Goal: Navigation & Orientation: Find specific page/section

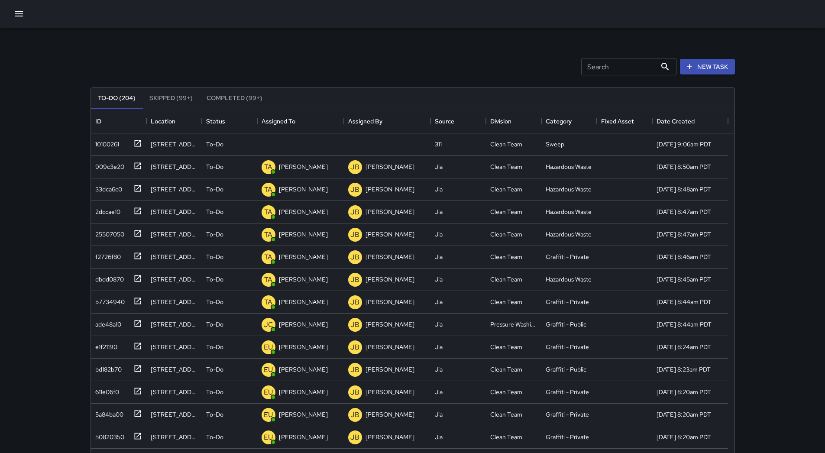
scroll to position [360, 637]
click at [16, 9] on icon "button" at bounding box center [19, 14] width 10 height 10
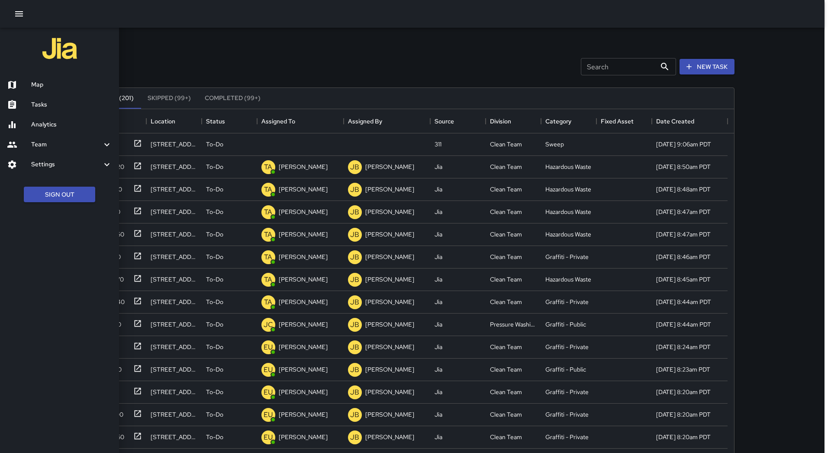
click at [226, 39] on div at bounding box center [415, 226] width 831 height 453
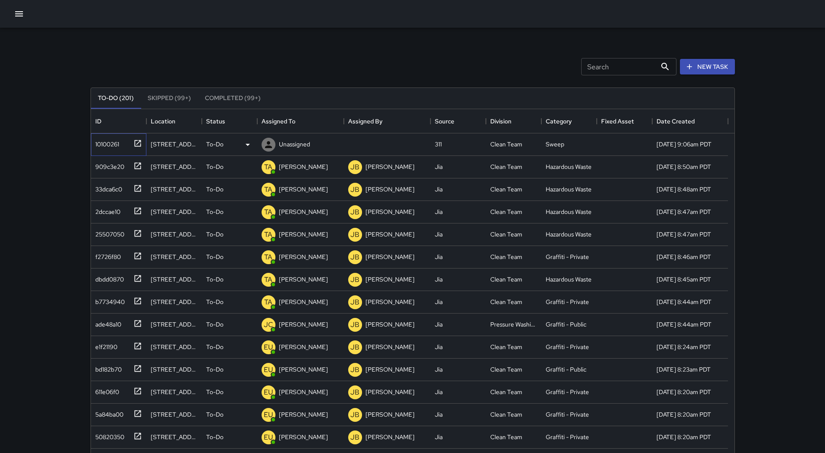
click at [92, 142] on div "10100261" at bounding box center [105, 142] width 27 height 12
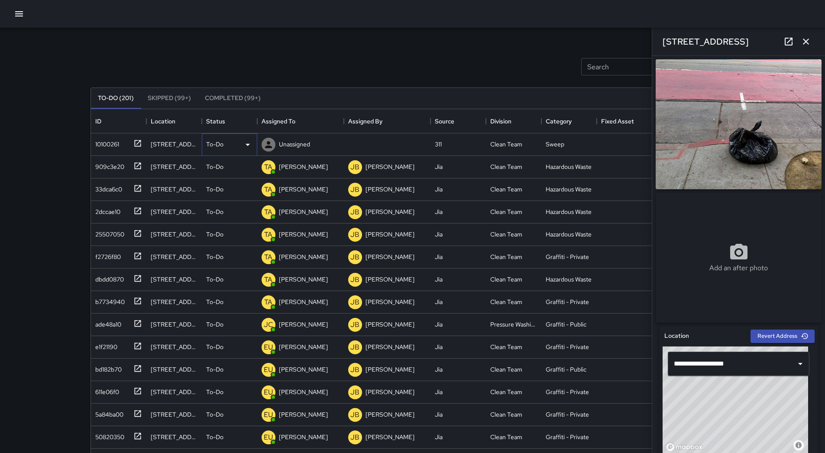
click at [247, 139] on icon at bounding box center [247, 144] width 10 height 10
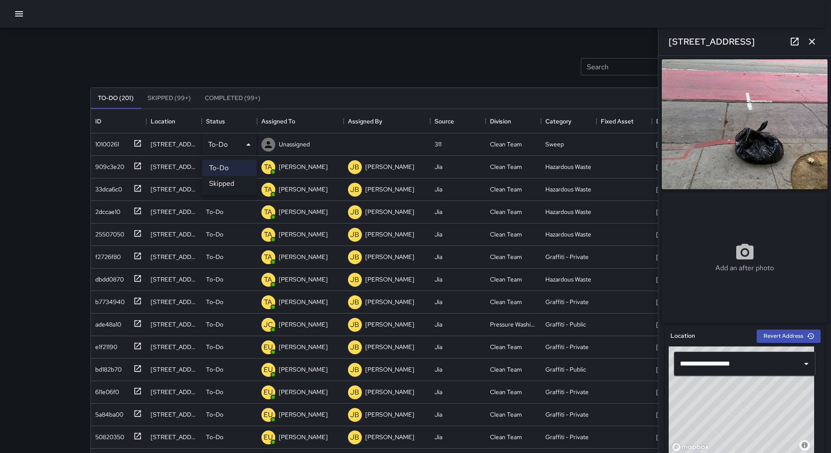
click at [231, 179] on li "Skipped" at bounding box center [229, 184] width 55 height 16
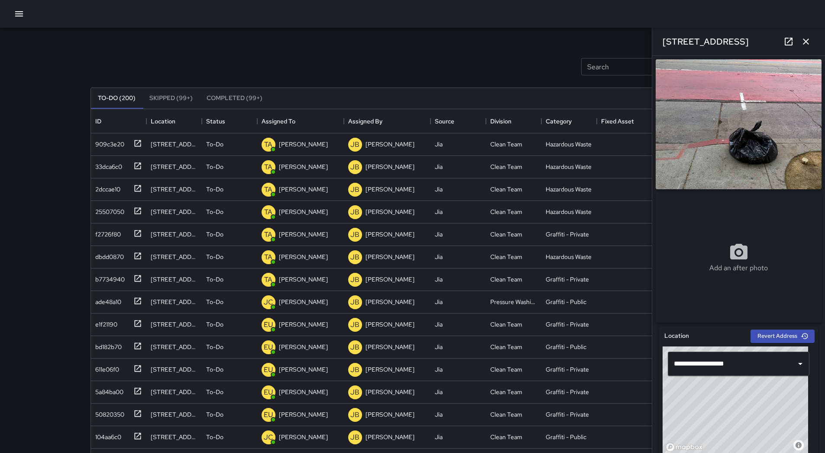
click at [12, 3] on div at bounding box center [412, 14] width 825 height 28
click at [19, 18] on icon "button" at bounding box center [19, 14] width 10 height 10
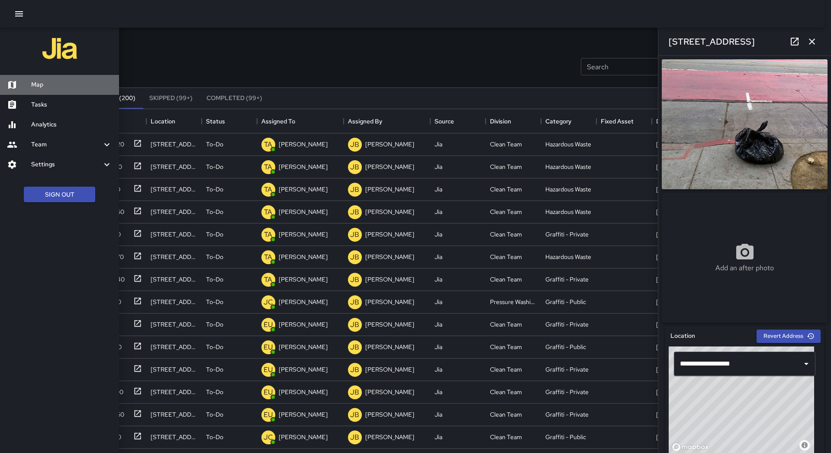
click at [41, 77] on div "Map" at bounding box center [59, 85] width 119 height 20
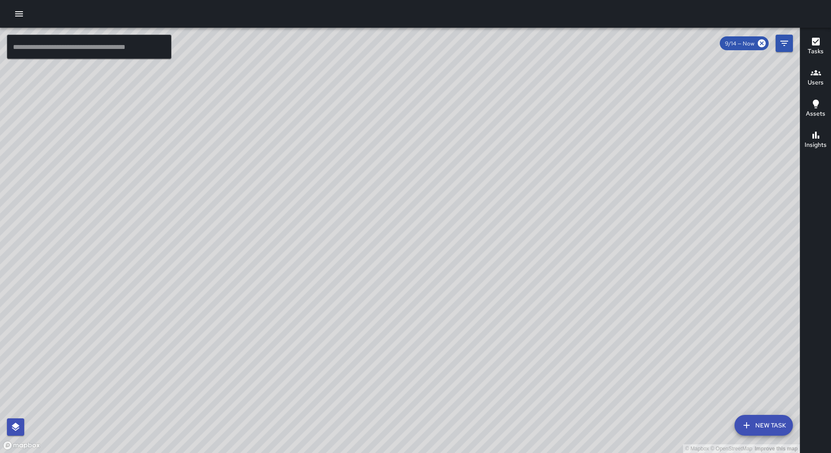
click at [21, 10] on icon "button" at bounding box center [19, 14] width 10 height 10
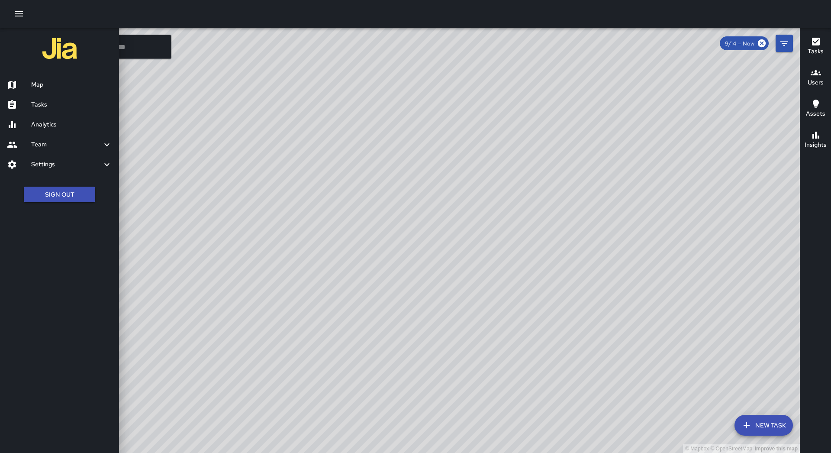
click at [59, 113] on div "Tasks" at bounding box center [59, 105] width 119 height 20
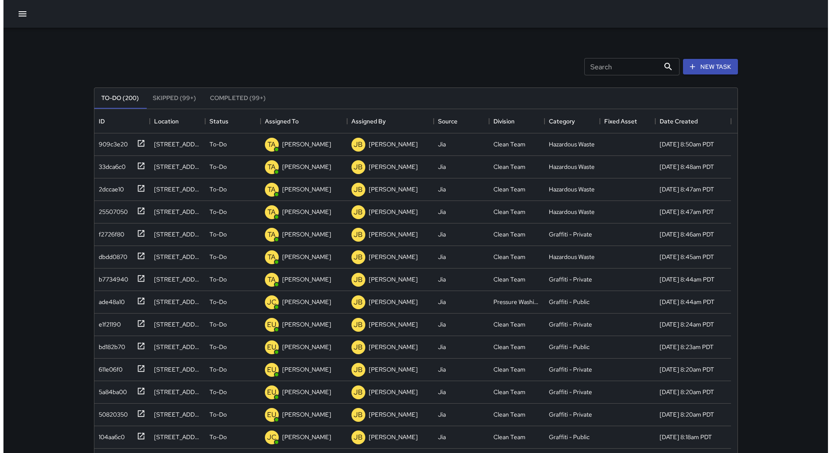
scroll to position [360, 637]
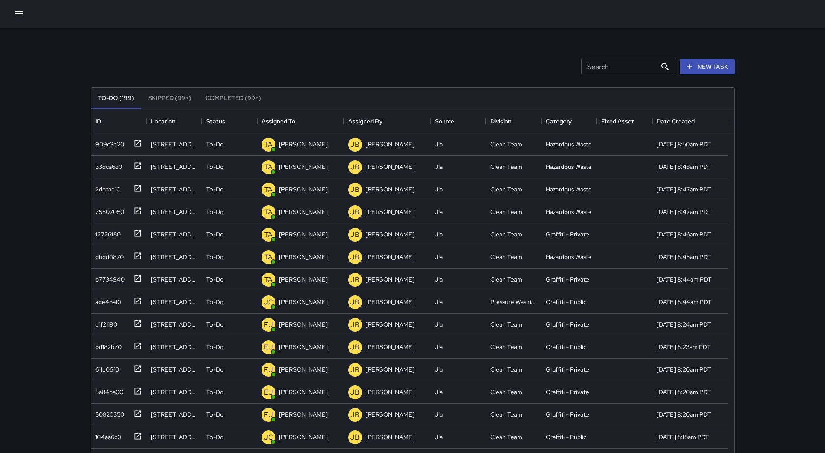
click at [19, 11] on icon "button" at bounding box center [19, 14] width 10 height 10
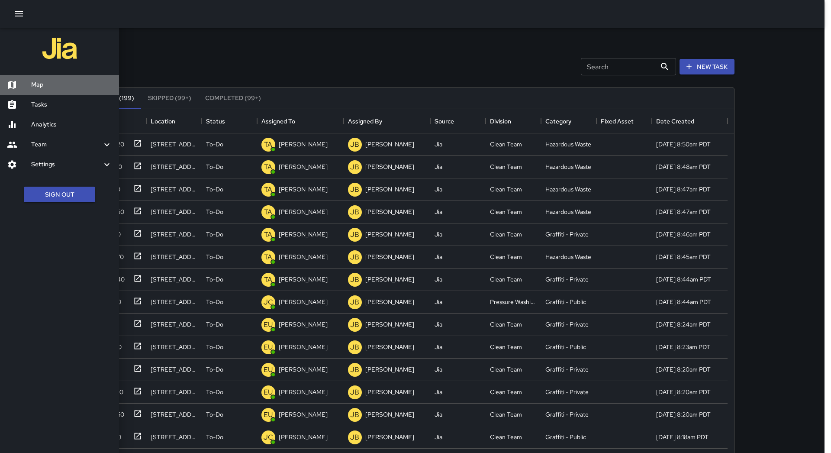
click at [45, 87] on h6 "Map" at bounding box center [71, 85] width 81 height 10
